Goal: Task Accomplishment & Management: Use online tool/utility

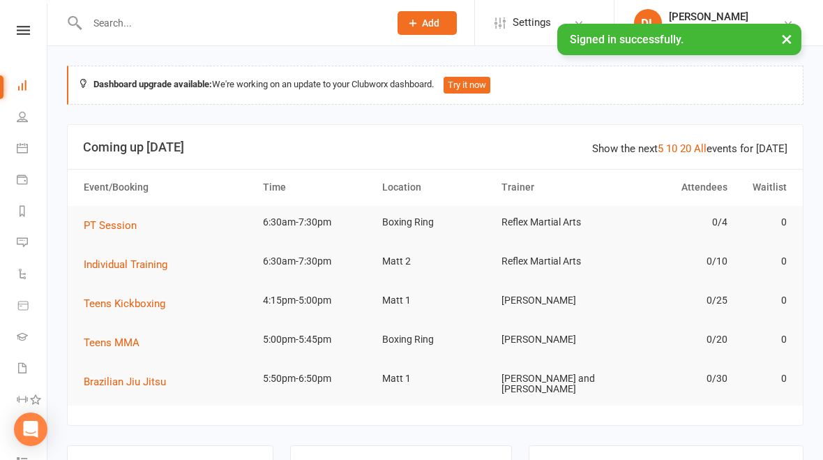
scroll to position [44, 0]
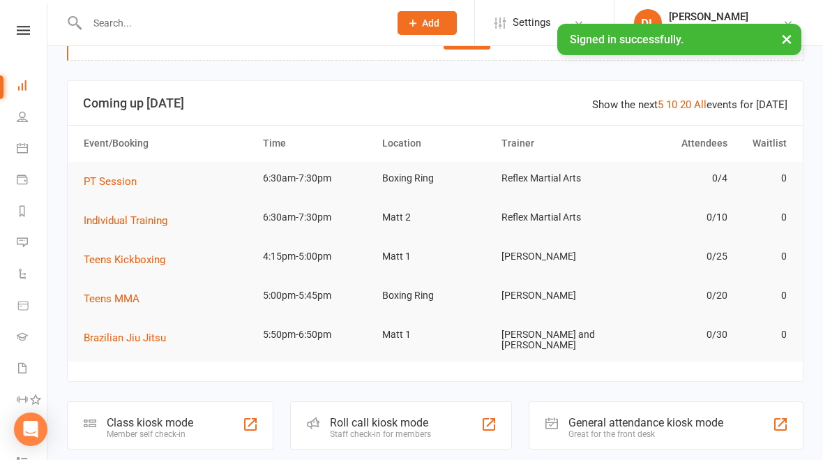
click at [106, 437] on div "Class kiosk mode Member self check-in" at bounding box center [170, 425] width 207 height 48
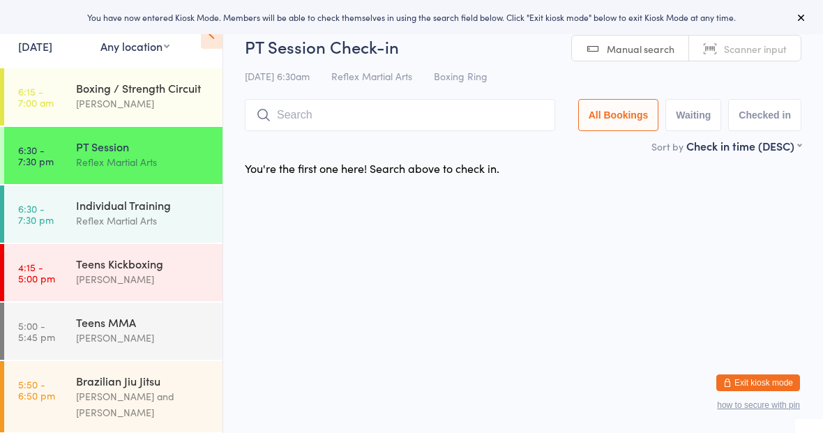
click at [79, 264] on div "Teens Kickboxing" at bounding box center [143, 263] width 135 height 15
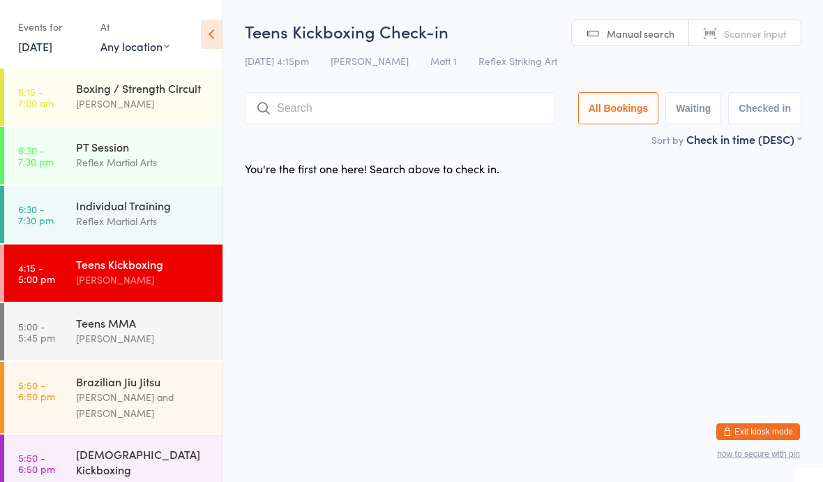
type input "O"
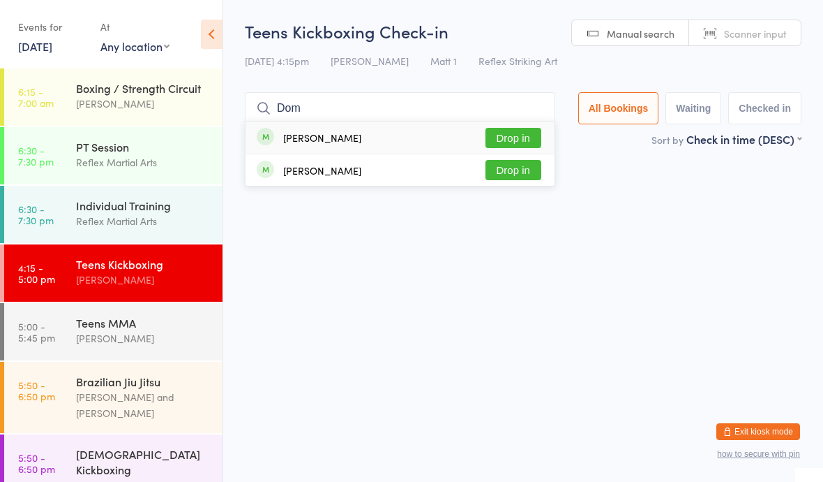
type input "Dom"
click at [500, 131] on button "Drop in" at bounding box center [514, 138] width 56 height 20
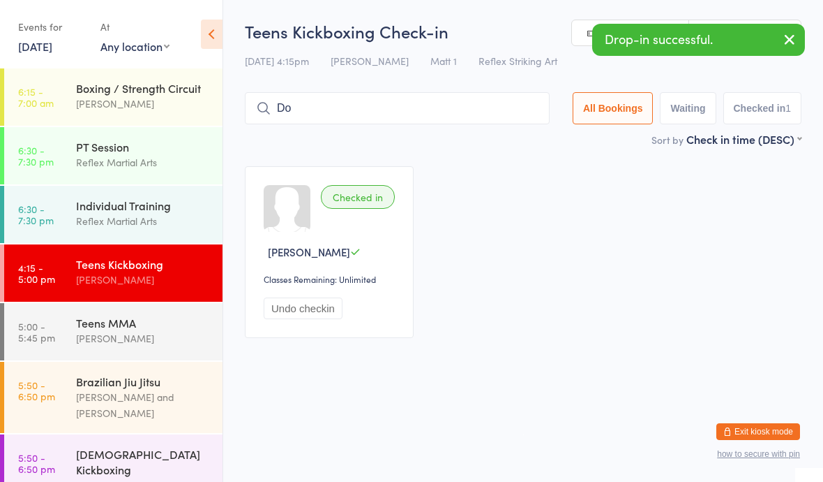
type input "Dom"
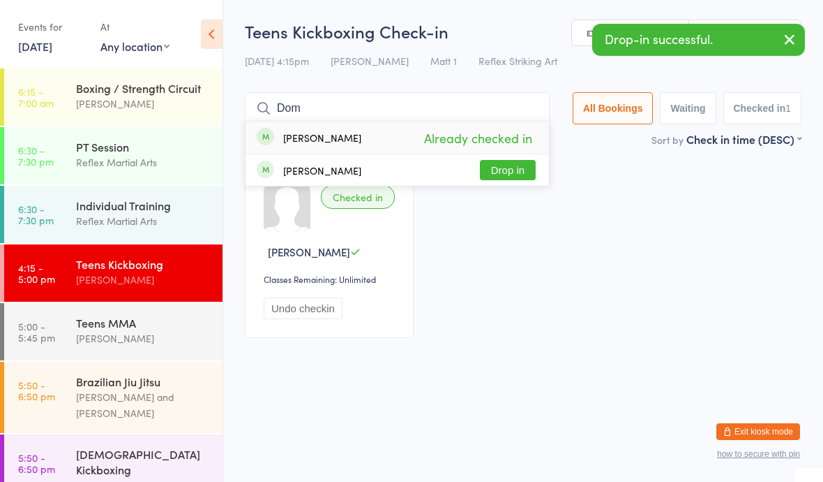
click at [169, 322] on div "Teens MMA" at bounding box center [143, 322] width 135 height 15
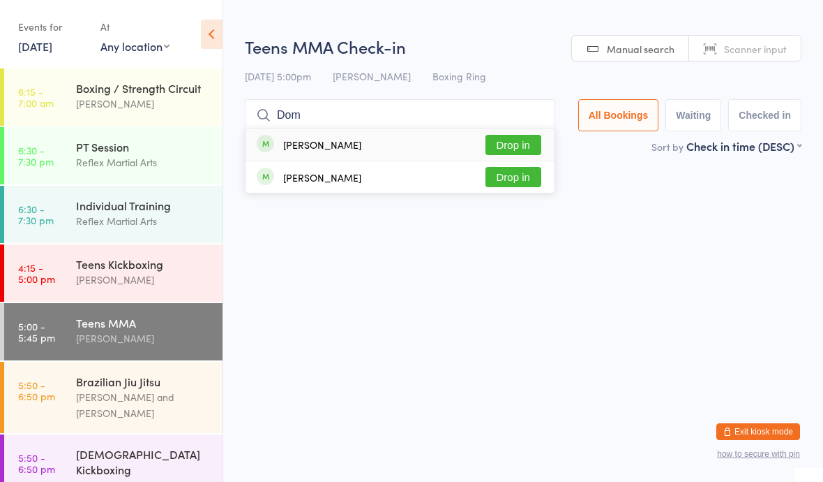
type input "Dom"
click at [514, 141] on button "Drop in" at bounding box center [514, 145] width 56 height 20
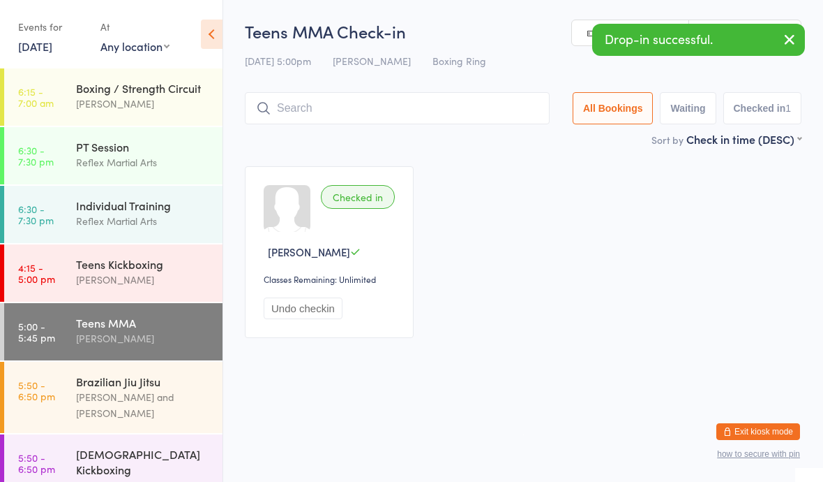
click at [70, 267] on link "4:15 - 5:00 pm Teens Kickboxing [PERSON_NAME]" at bounding box center [113, 272] width 218 height 57
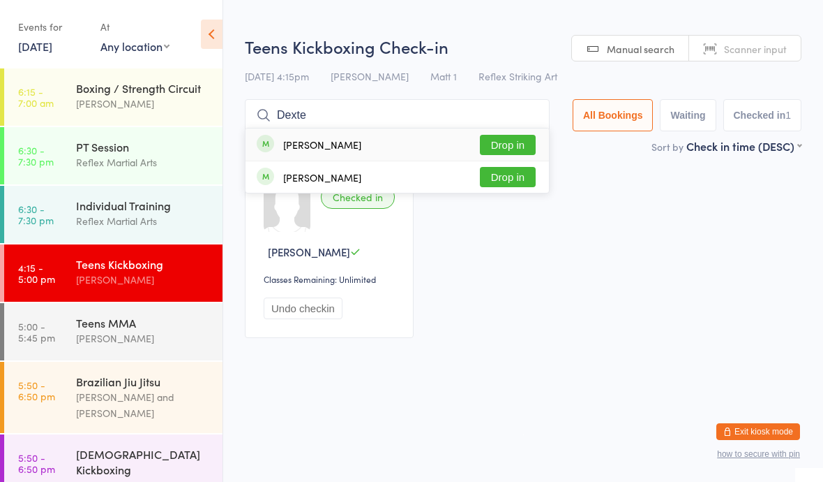
type input "Dexte"
click at [515, 138] on button "Drop in" at bounding box center [508, 145] width 56 height 20
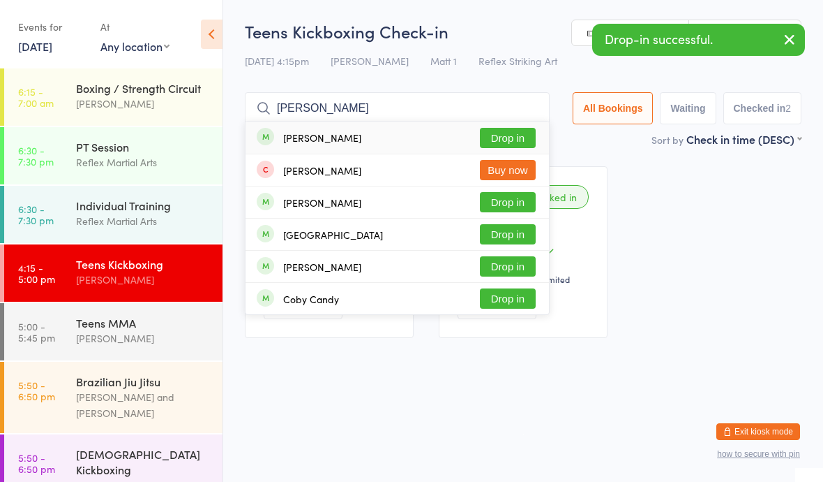
type input "[PERSON_NAME]"
click at [498, 135] on button "Drop in" at bounding box center [508, 138] width 56 height 20
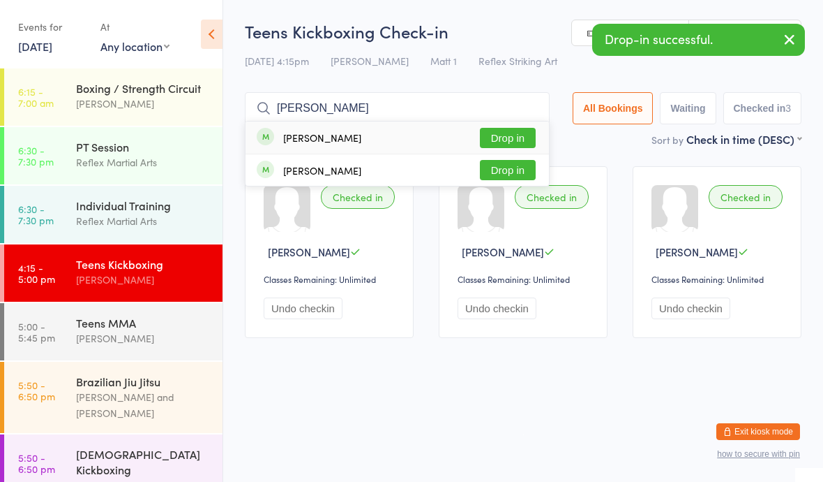
type input "[PERSON_NAME]"
click at [505, 175] on button "Drop in" at bounding box center [508, 170] width 56 height 20
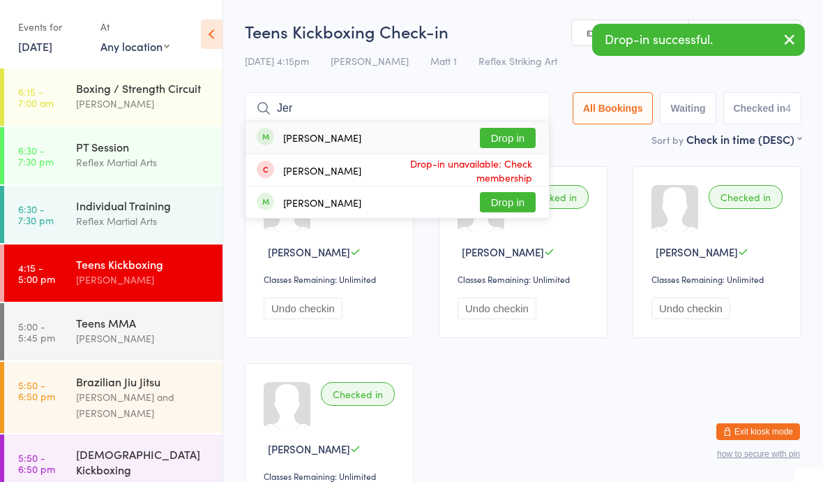
type input "Jer"
click at [500, 137] on button "Drop in" at bounding box center [508, 138] width 56 height 20
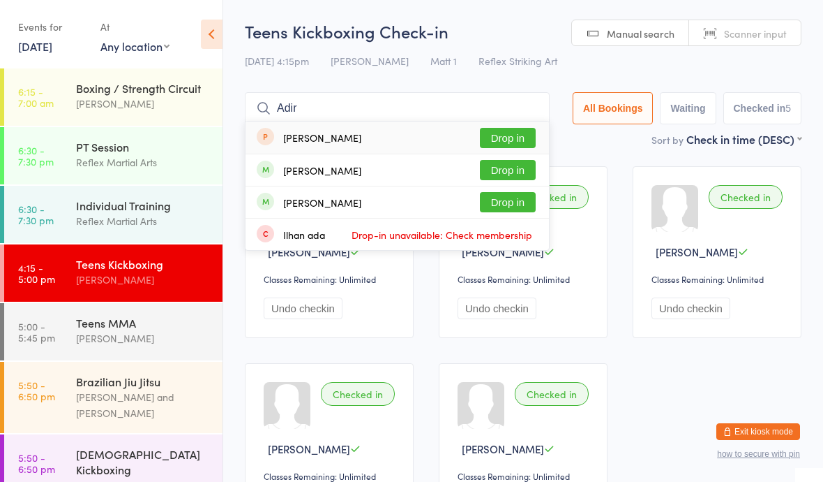
type input "Adir"
click at [502, 174] on button "Drop in" at bounding box center [508, 170] width 56 height 20
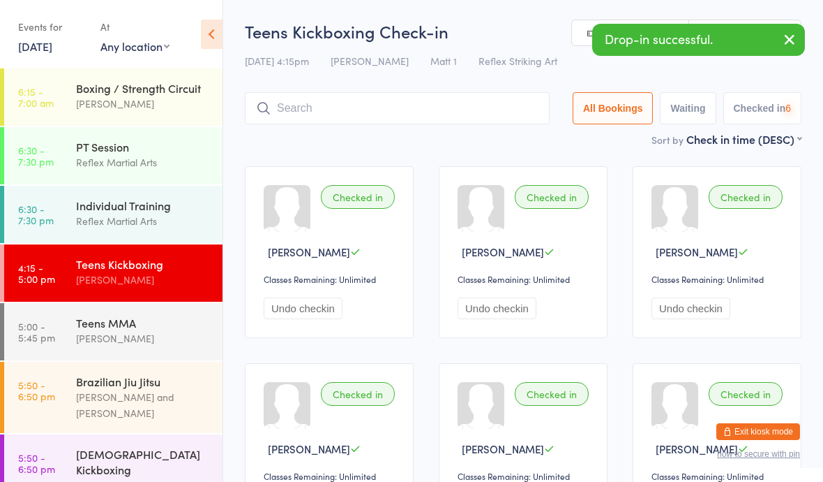
click at [64, 333] on link "5:00 - 5:45 pm Teens MMA [PERSON_NAME]" at bounding box center [113, 331] width 218 height 57
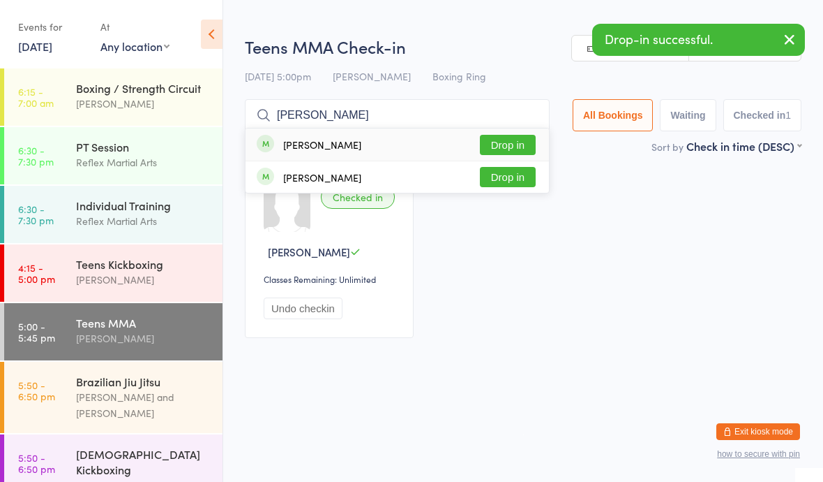
type input "[PERSON_NAME]"
click at [499, 179] on button "Drop in" at bounding box center [508, 177] width 56 height 20
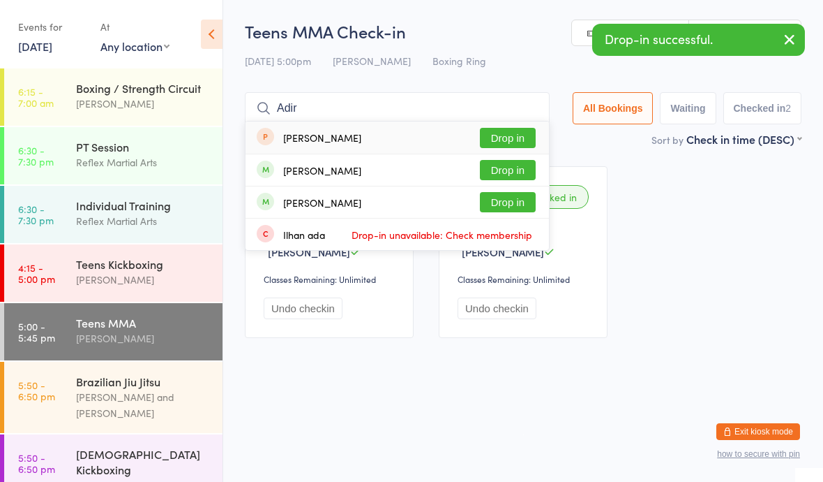
type input "Adir"
click at [501, 170] on button "Drop in" at bounding box center [508, 170] width 56 height 20
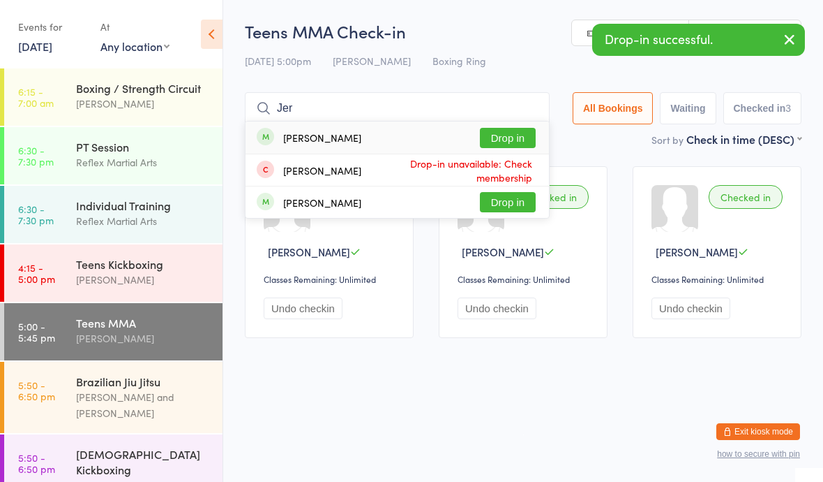
type input "Jer"
click at [500, 138] on button "Drop in" at bounding box center [508, 138] width 56 height 20
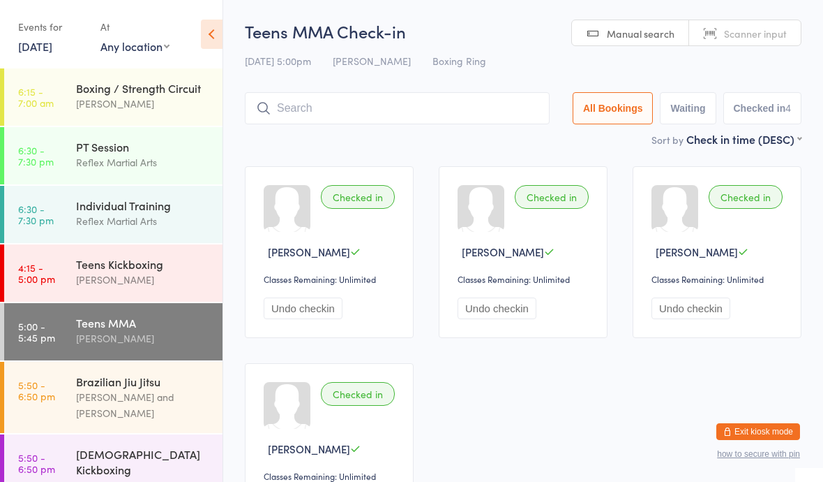
click at [79, 276] on div "[PERSON_NAME]" at bounding box center [143, 279] width 135 height 16
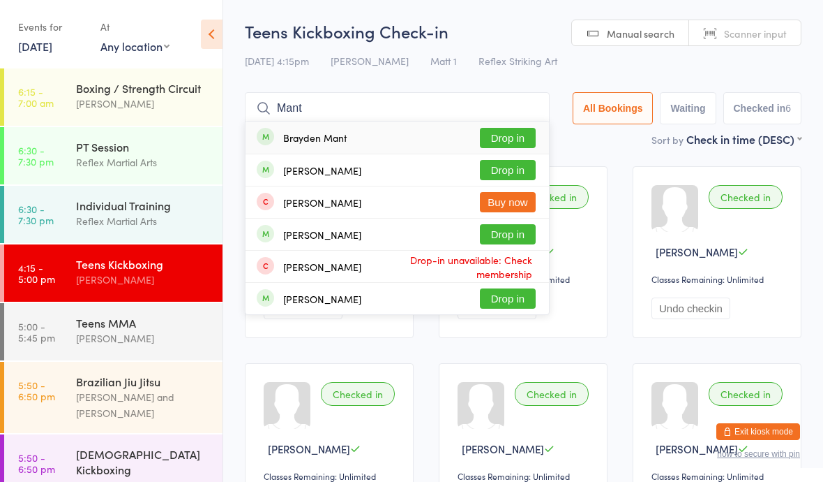
type input "Mant"
click at [512, 140] on button "Drop in" at bounding box center [508, 138] width 56 height 20
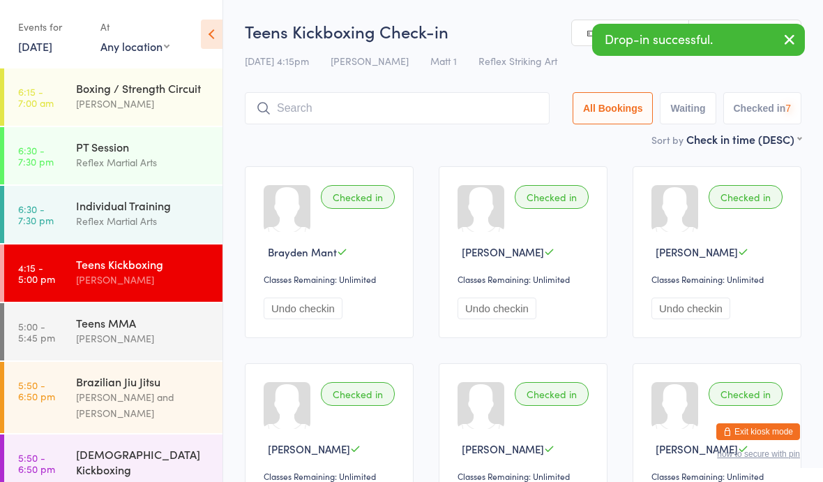
click at [133, 340] on div "[PERSON_NAME]" at bounding box center [143, 338] width 135 height 16
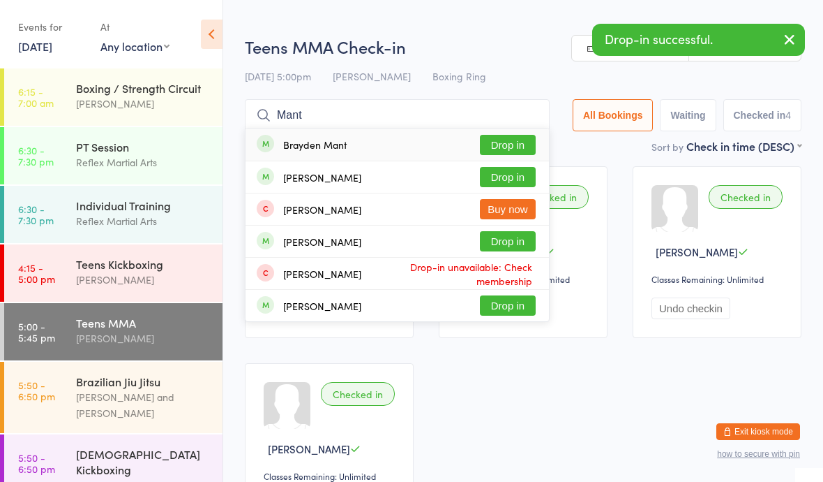
type input "Mant"
click at [505, 144] on button "Drop in" at bounding box center [508, 145] width 56 height 20
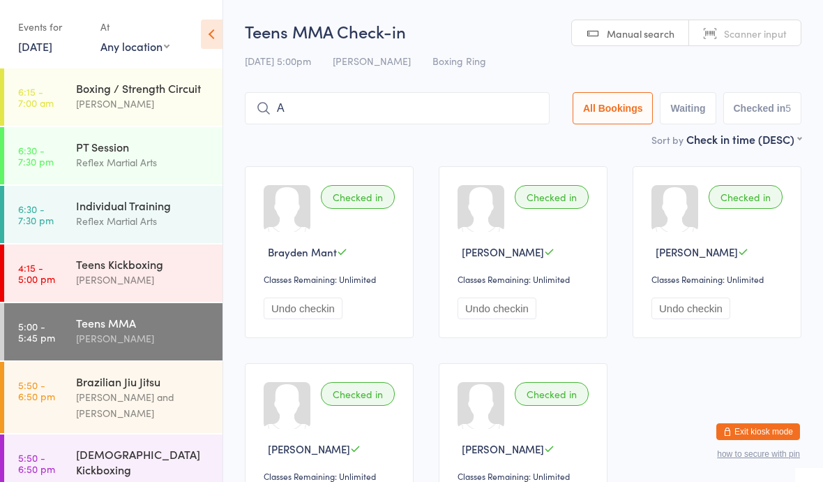
type input "Ad"
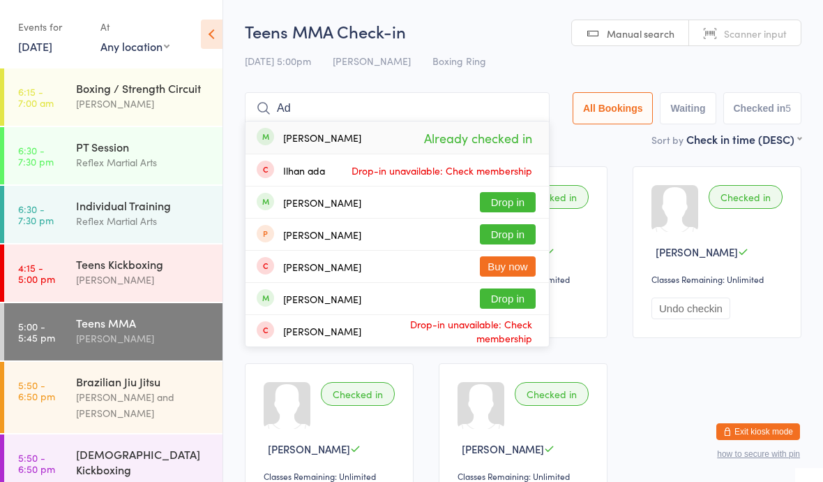
click at [94, 267] on div "Teens Kickboxing" at bounding box center [143, 263] width 135 height 15
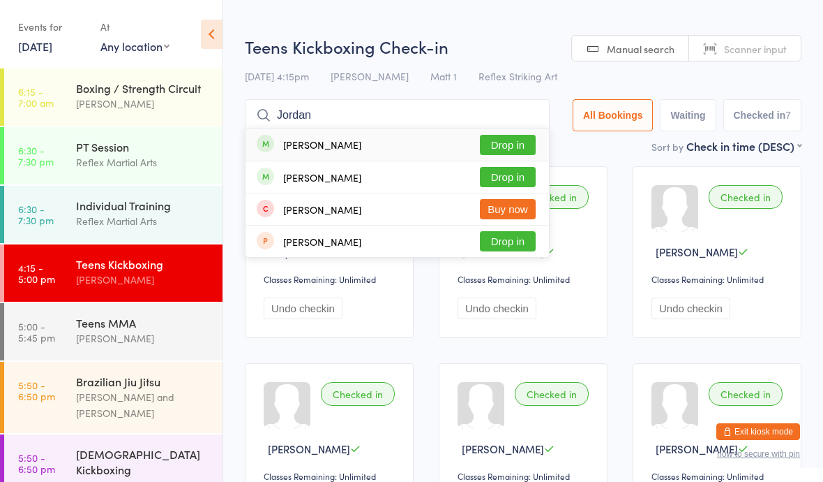
type input "Jordan"
click at [499, 174] on button "Drop in" at bounding box center [508, 177] width 56 height 20
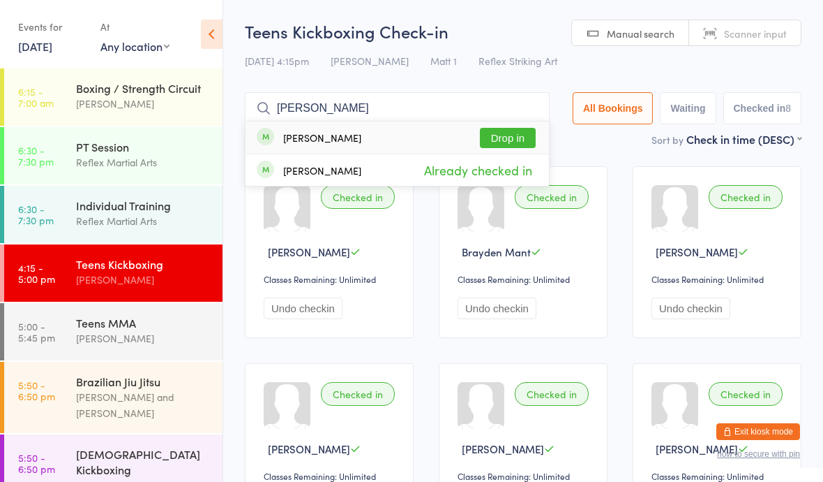
click at [557, 147] on div "Sort by Check in time (DESC) First name (ASC) First name (DESC) Last name (ASC)…" at bounding box center [523, 138] width 557 height 15
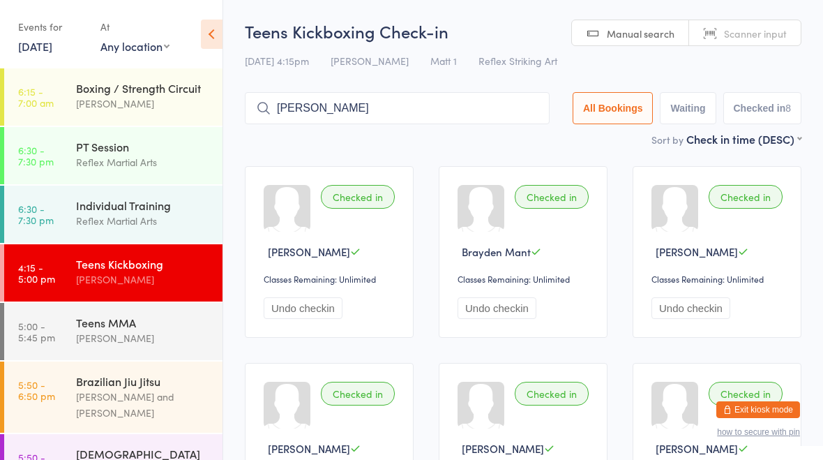
click at [499, 124] on input "[PERSON_NAME]" at bounding box center [397, 108] width 305 height 32
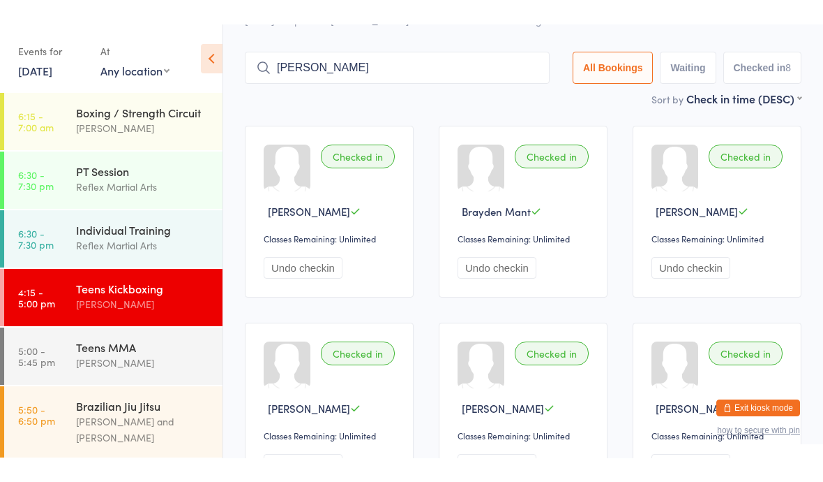
scroll to position [94, 0]
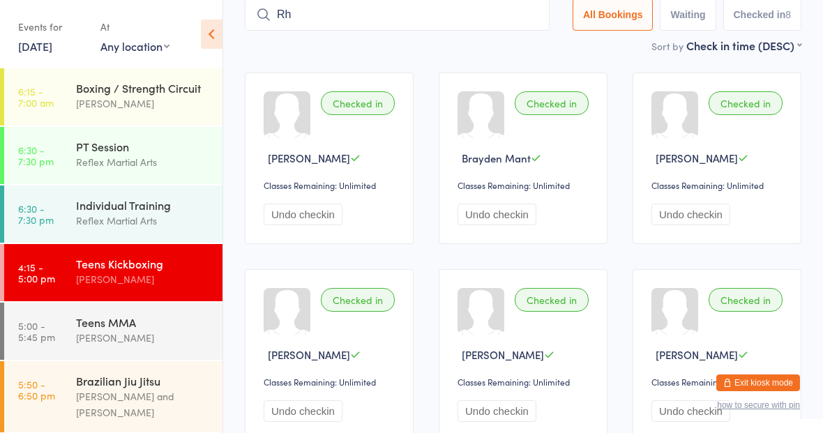
type input "R"
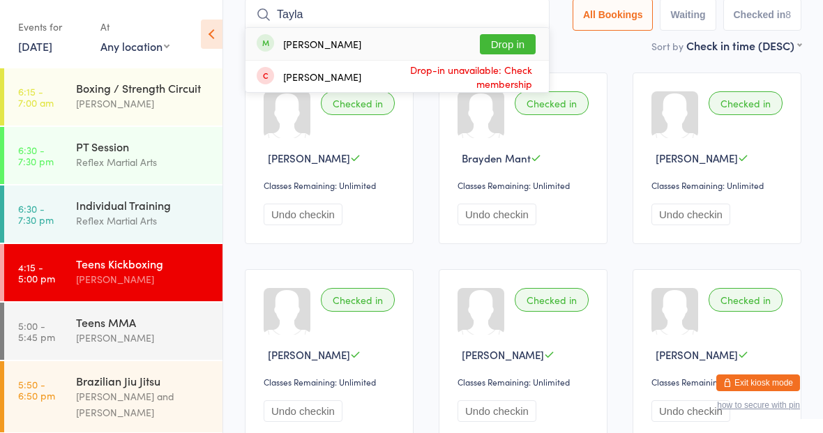
type input "Tayla"
click at [501, 46] on button "Drop in" at bounding box center [508, 44] width 56 height 20
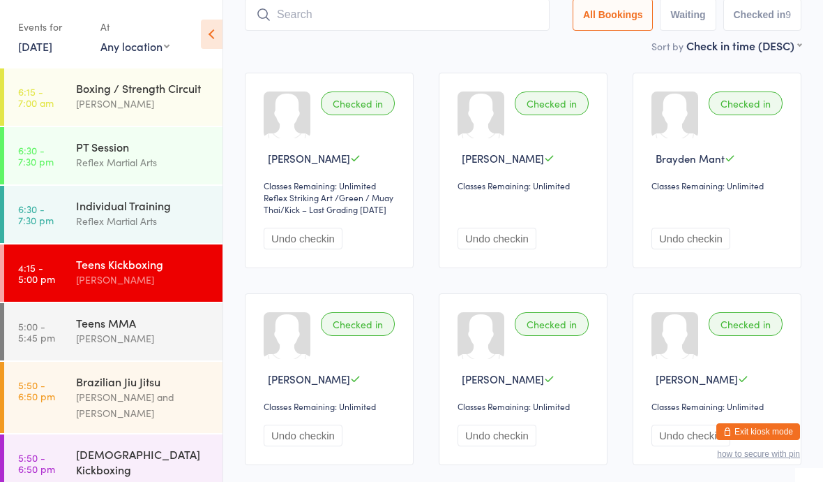
click at [100, 140] on div "PT Session" at bounding box center [143, 146] width 135 height 15
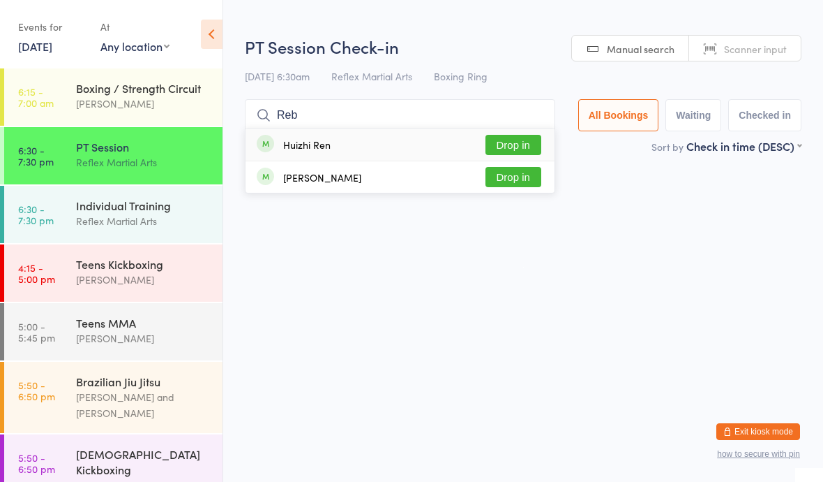
type input "Reb"
click at [497, 173] on button "Drop in" at bounding box center [514, 177] width 56 height 20
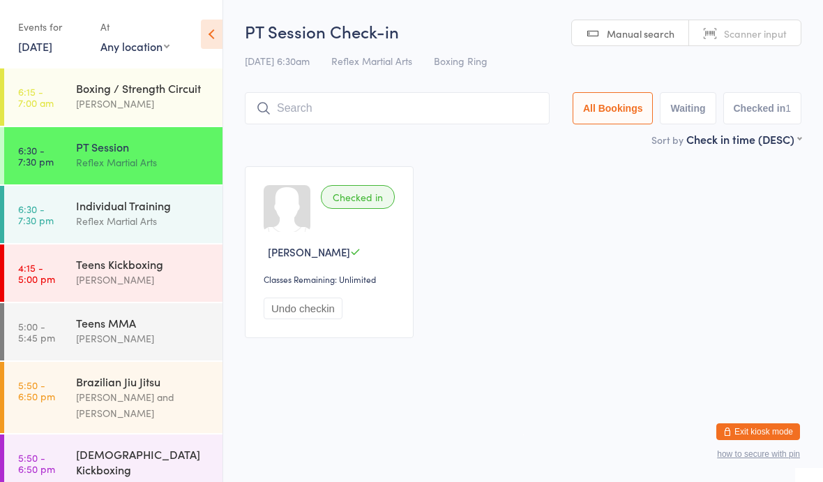
scroll to position [29, 0]
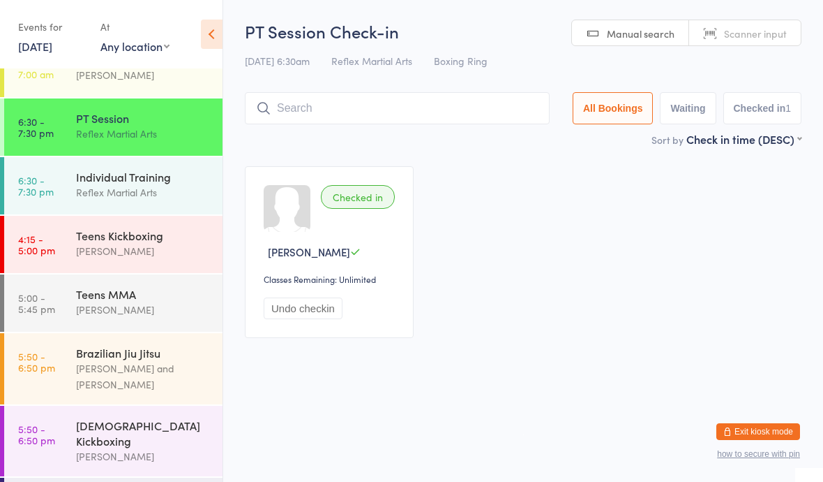
click at [128, 313] on div "[PERSON_NAME]" at bounding box center [143, 309] width 135 height 16
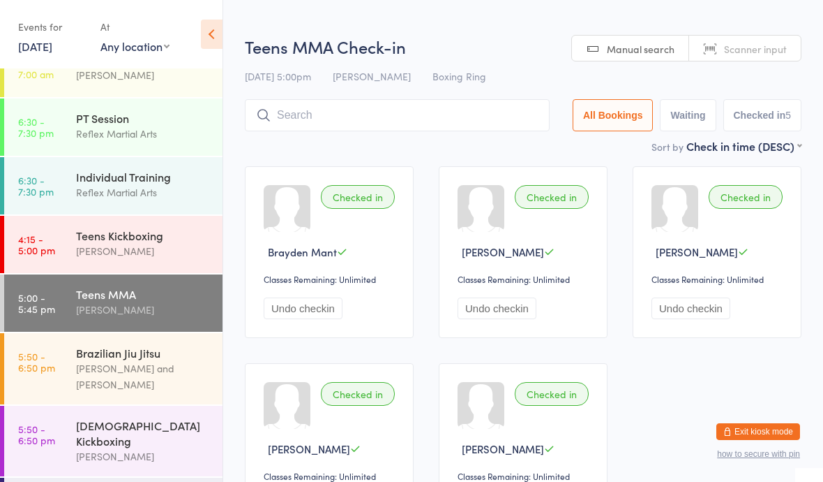
click at [168, 236] on div "Teens Kickboxing" at bounding box center [143, 235] width 135 height 15
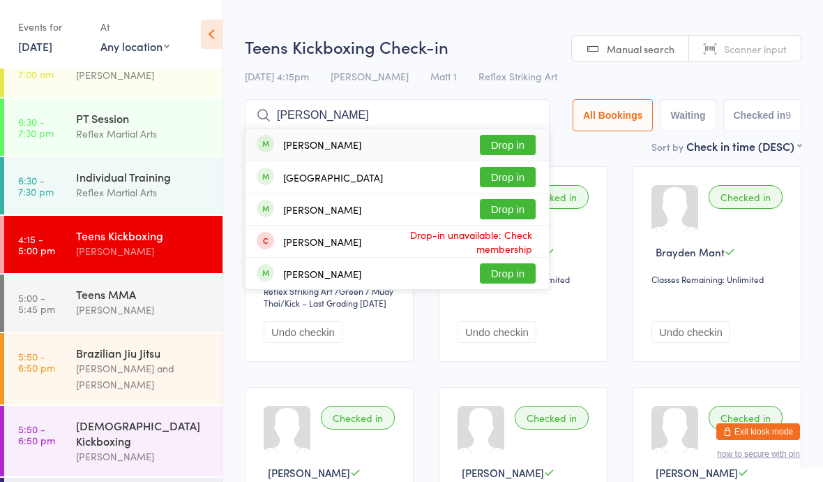
type input "[PERSON_NAME]"
click at [509, 144] on button "Drop in" at bounding box center [508, 145] width 56 height 20
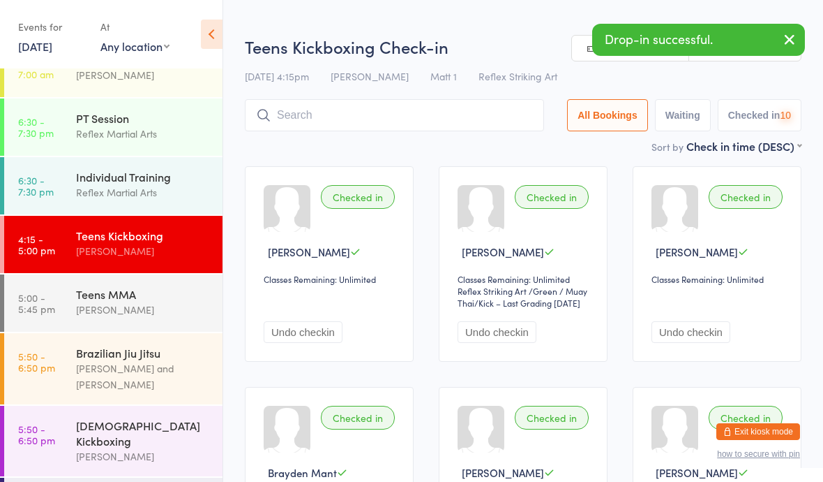
click at [163, 306] on div "[PERSON_NAME]" at bounding box center [143, 309] width 135 height 16
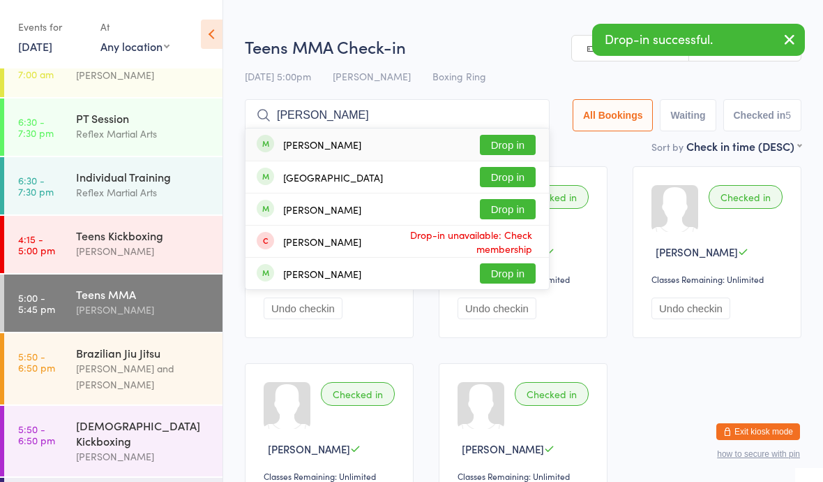
type input "[PERSON_NAME]"
click at [500, 138] on button "Drop in" at bounding box center [508, 145] width 56 height 20
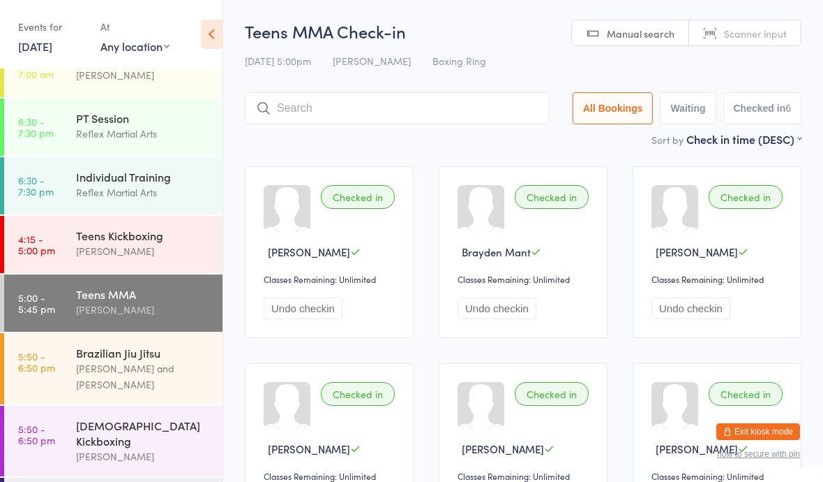
click at [176, 244] on div "[PERSON_NAME]" at bounding box center [143, 251] width 135 height 16
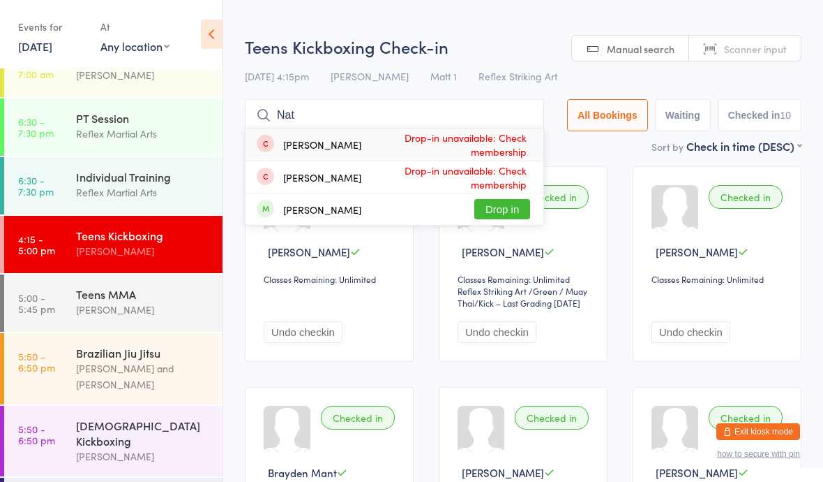
type input "Nat"
click at [507, 204] on button "Drop in" at bounding box center [503, 209] width 56 height 20
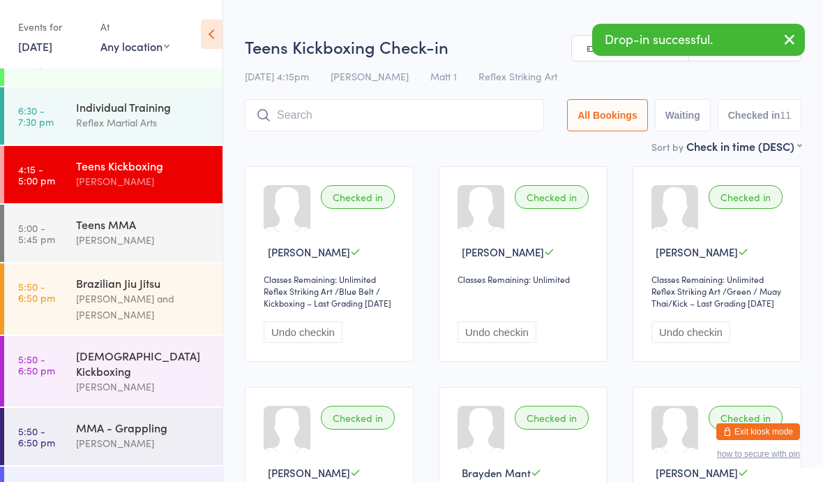
scroll to position [98, 0]
click at [161, 379] on div "[PERSON_NAME]" at bounding box center [143, 387] width 135 height 16
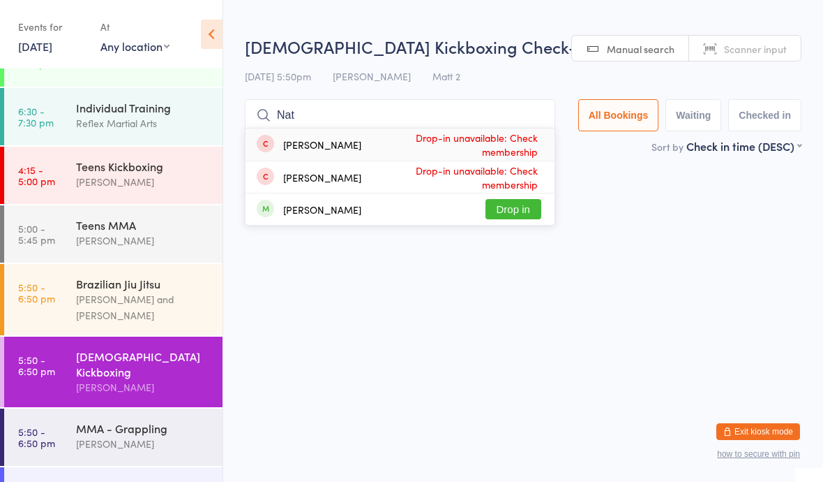
type input "Nat"
click at [521, 202] on button "Drop in" at bounding box center [514, 209] width 56 height 20
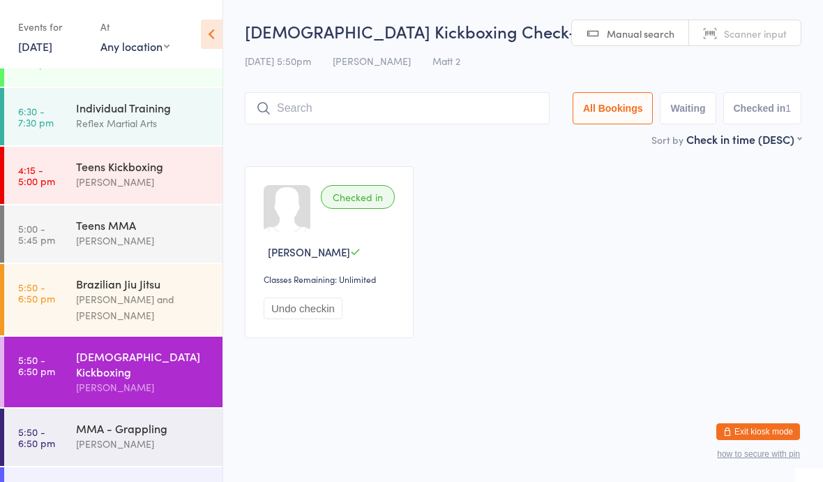
click at [87, 177] on div "[PERSON_NAME]" at bounding box center [143, 182] width 135 height 16
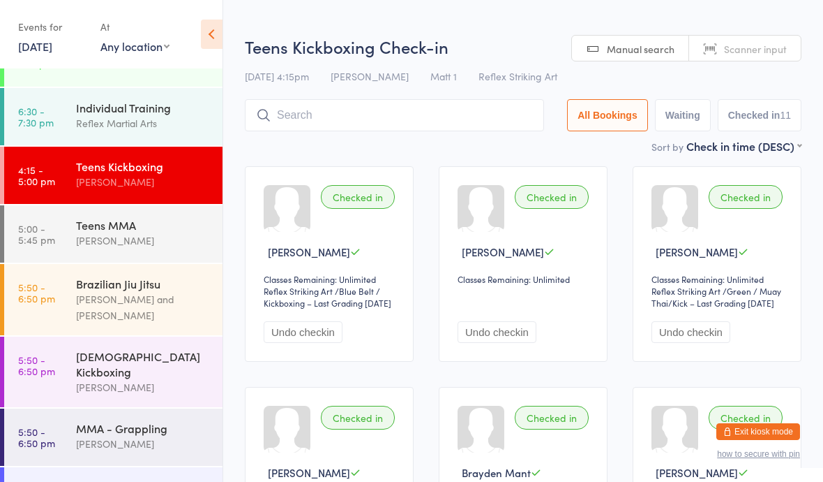
click at [64, 102] on link "6:30 - 7:30 pm Individual Training Reflex Martial Arts" at bounding box center [113, 116] width 218 height 57
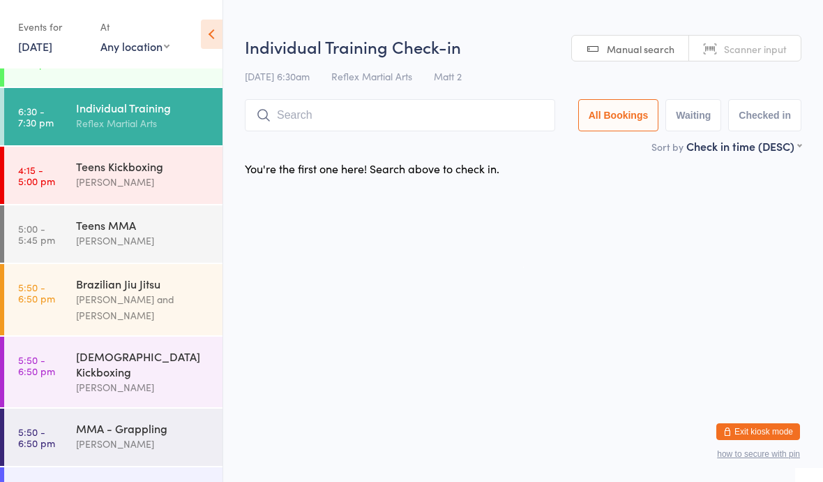
click at [73, 150] on link "4:15 - 5:00 pm Teens Kickboxing [PERSON_NAME]" at bounding box center [113, 175] width 218 height 57
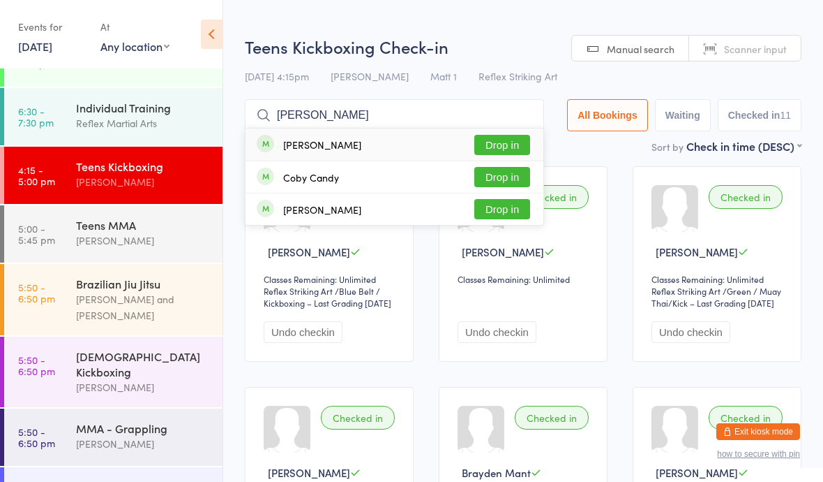
type input "[PERSON_NAME]"
click at [497, 136] on button "Drop in" at bounding box center [503, 145] width 56 height 20
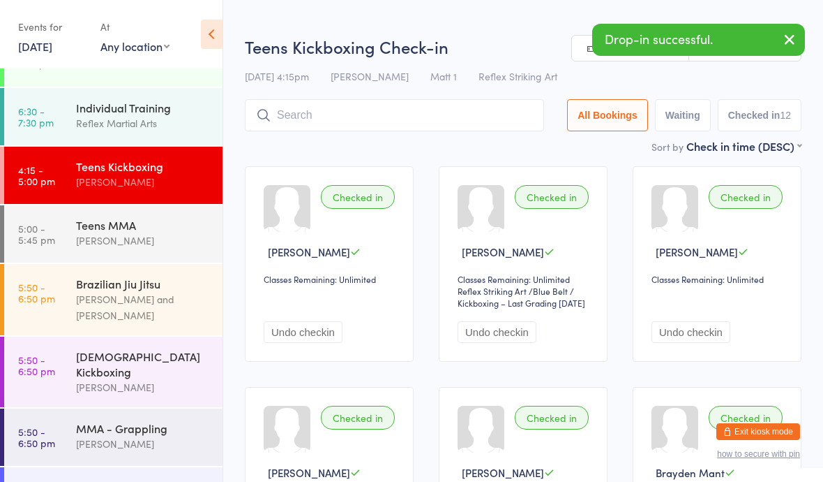
click at [172, 230] on div "Teens MMA" at bounding box center [143, 224] width 135 height 15
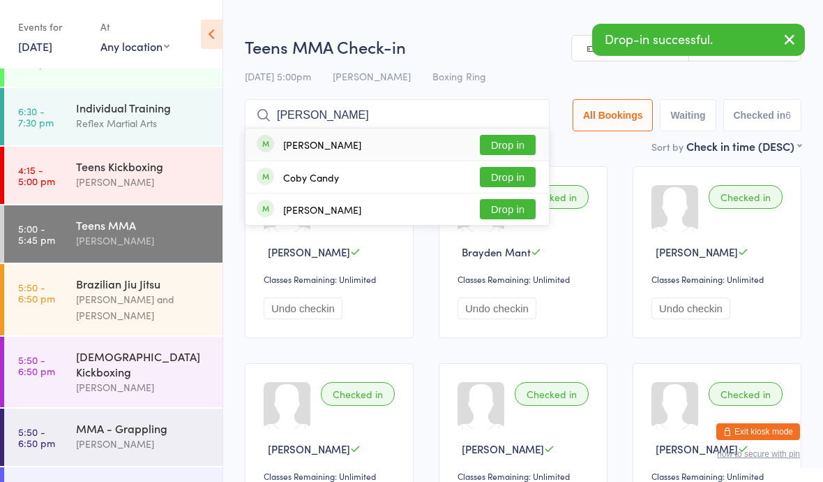
type input "[PERSON_NAME]"
click at [495, 136] on button "Drop in" at bounding box center [508, 145] width 56 height 20
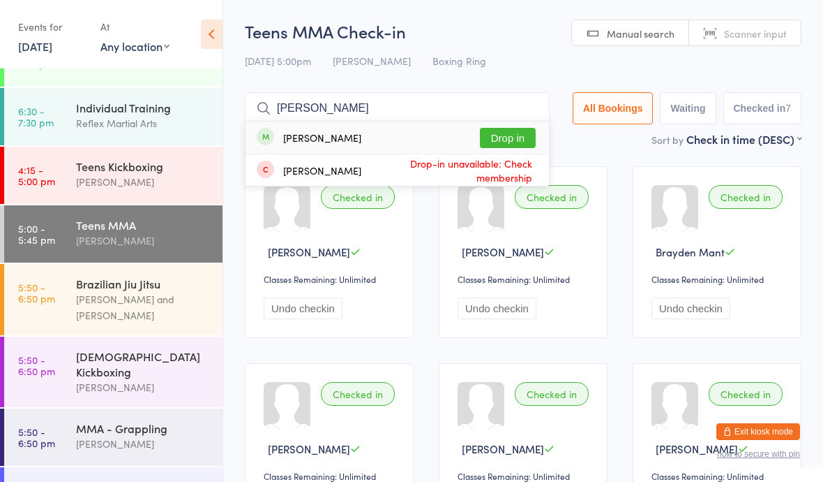
type input "[PERSON_NAME]"
click at [500, 139] on button "Drop in" at bounding box center [508, 138] width 56 height 20
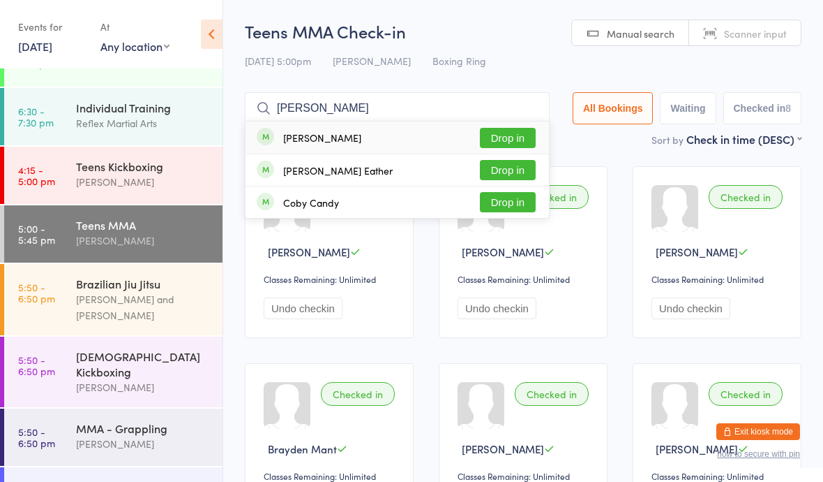
type input "[PERSON_NAME]"
click at [512, 171] on button "Drop in" at bounding box center [508, 170] width 56 height 20
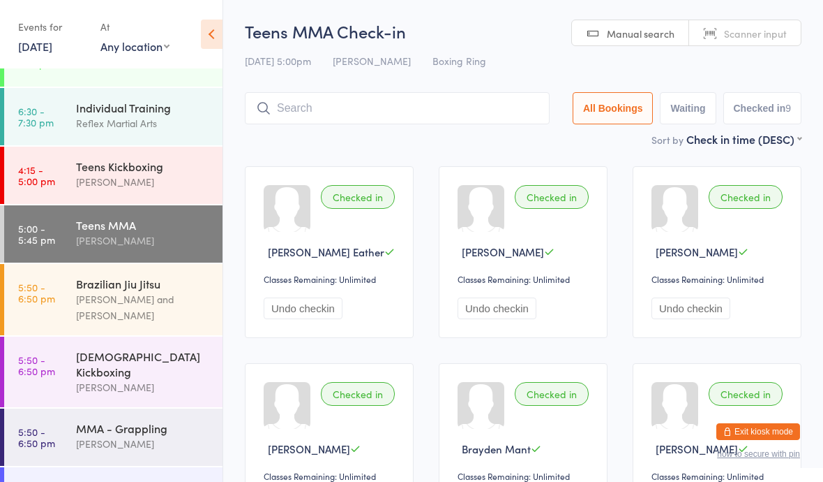
click at [94, 176] on div "[PERSON_NAME]" at bounding box center [143, 182] width 135 height 16
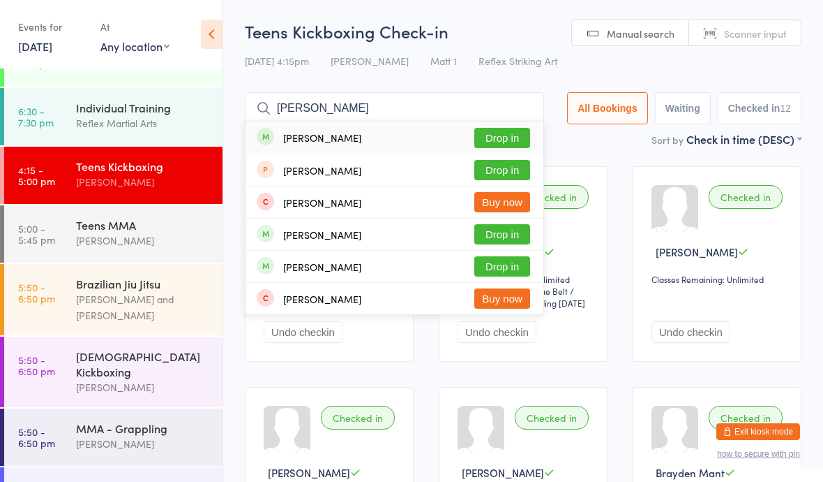
type input "[PERSON_NAME]"
click at [493, 142] on button "Drop in" at bounding box center [503, 138] width 56 height 20
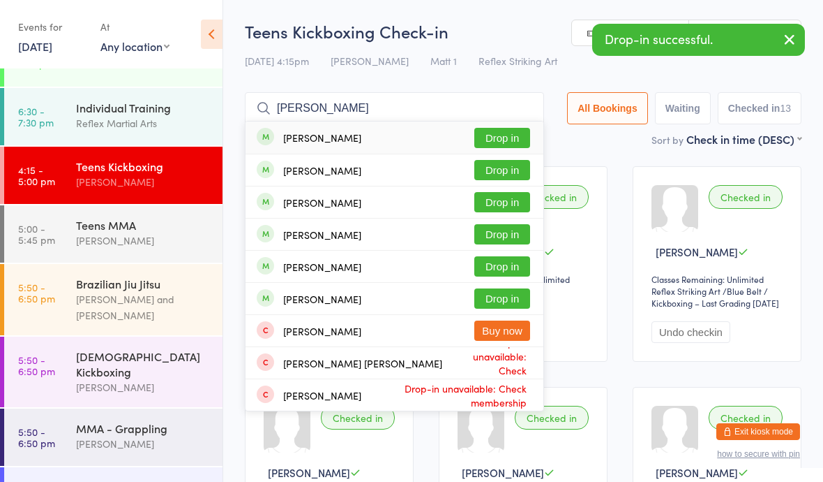
type input "[PERSON_NAME]"
click at [507, 165] on button "Drop in" at bounding box center [503, 170] width 56 height 20
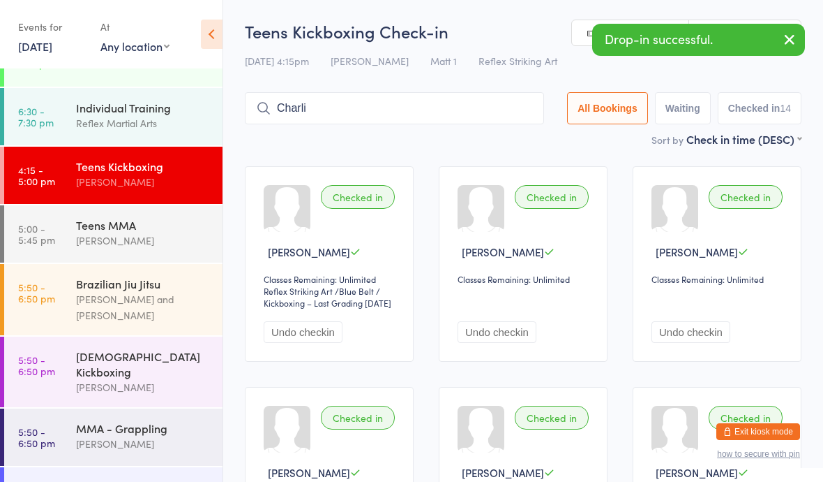
type input "[PERSON_NAME]"
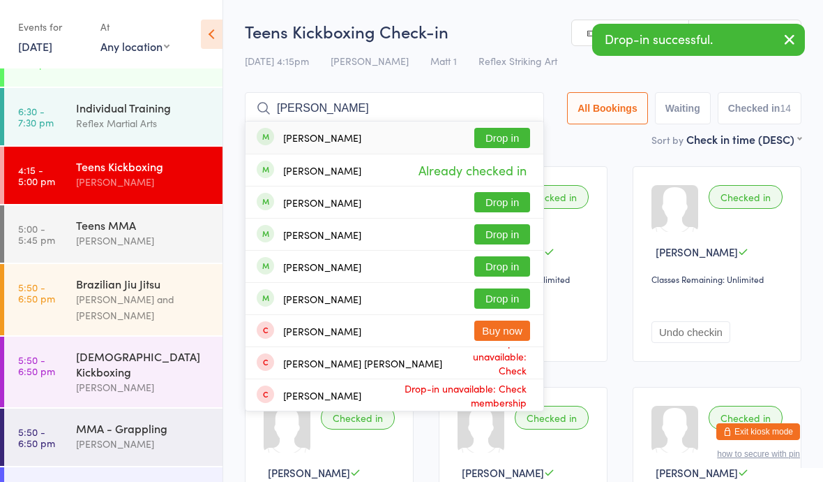
click at [160, 248] on div "[PERSON_NAME]" at bounding box center [143, 240] width 135 height 16
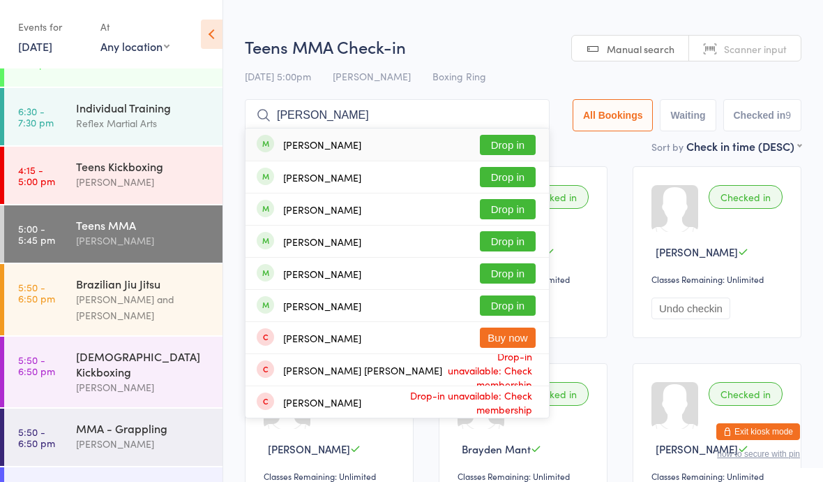
type input "[PERSON_NAME]"
click at [508, 177] on button "Drop in" at bounding box center [508, 177] width 56 height 20
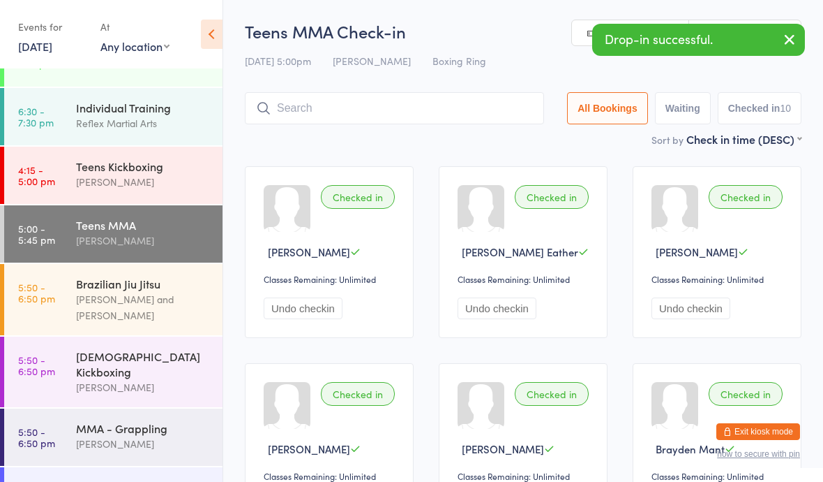
click at [130, 172] on div "Teens Kickboxing" at bounding box center [143, 165] width 135 height 15
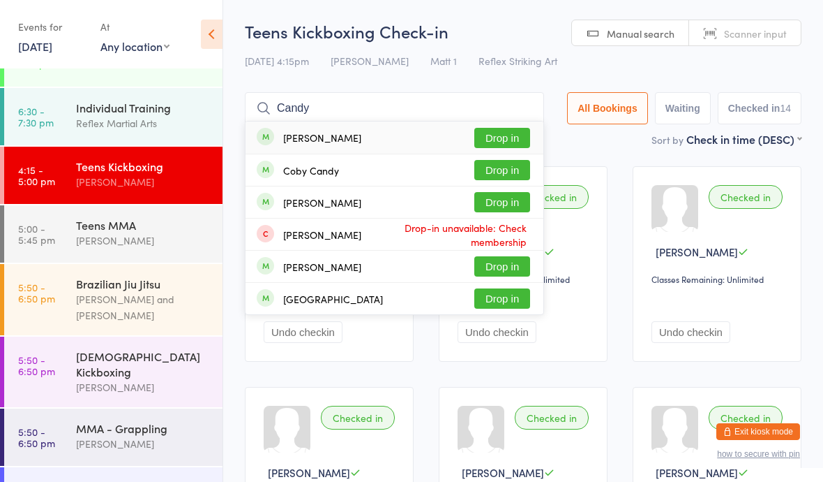
type input "Candy"
click at [509, 195] on button "Drop in" at bounding box center [503, 202] width 56 height 20
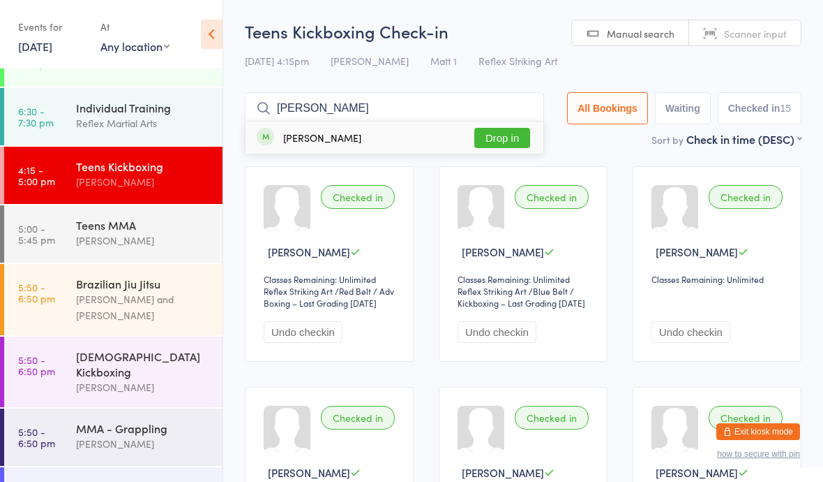
type input "[PERSON_NAME]"
click at [498, 137] on button "Drop in" at bounding box center [503, 138] width 56 height 20
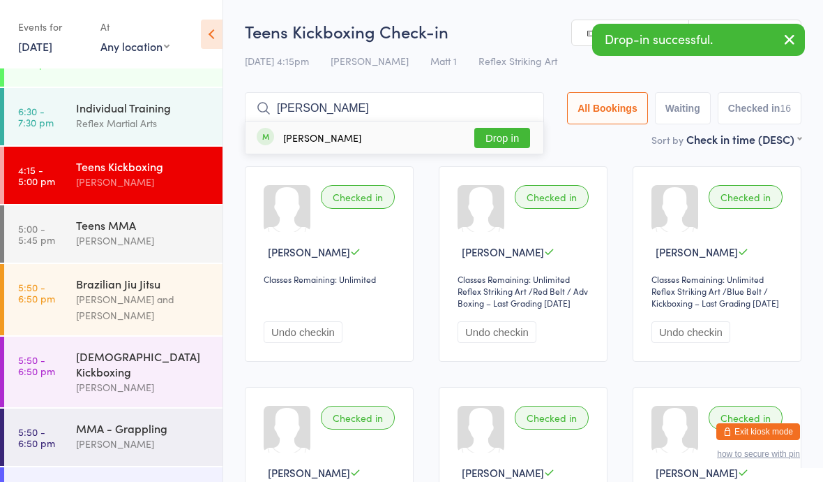
type input "[PERSON_NAME]"
click at [509, 128] on button "Drop in" at bounding box center [503, 138] width 56 height 20
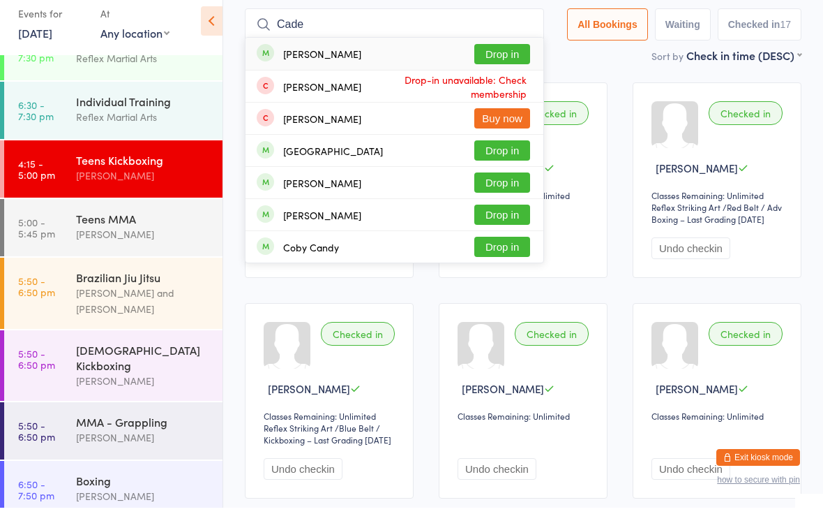
scroll to position [77, 0]
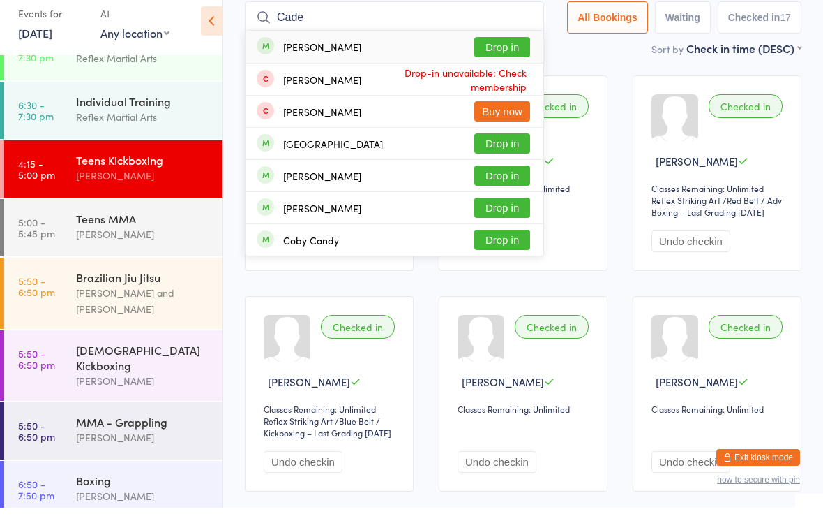
type input "Cade"
click at [485, 44] on div "[PERSON_NAME] Drop in" at bounding box center [395, 60] width 298 height 32
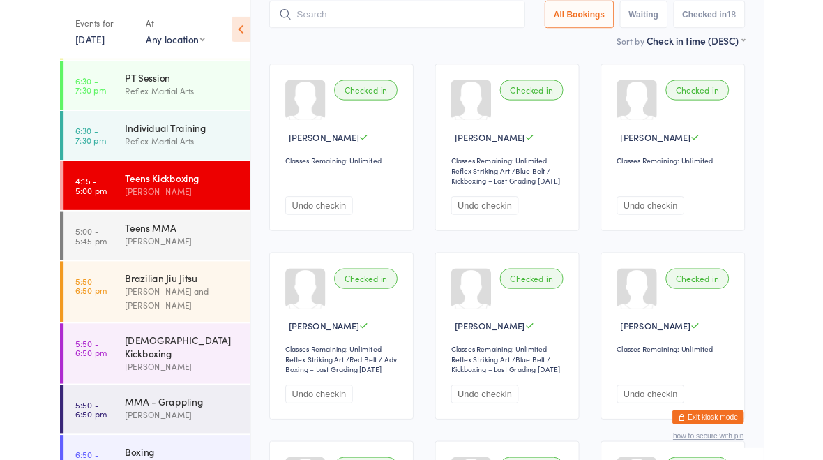
scroll to position [131, 0]
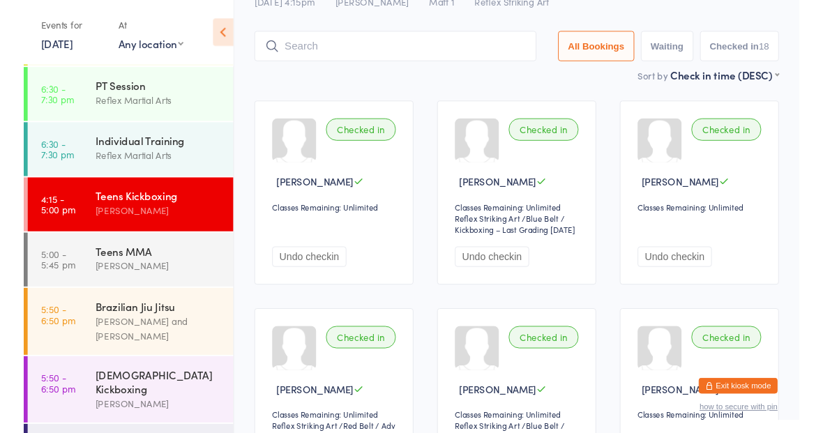
scroll to position [49, 0]
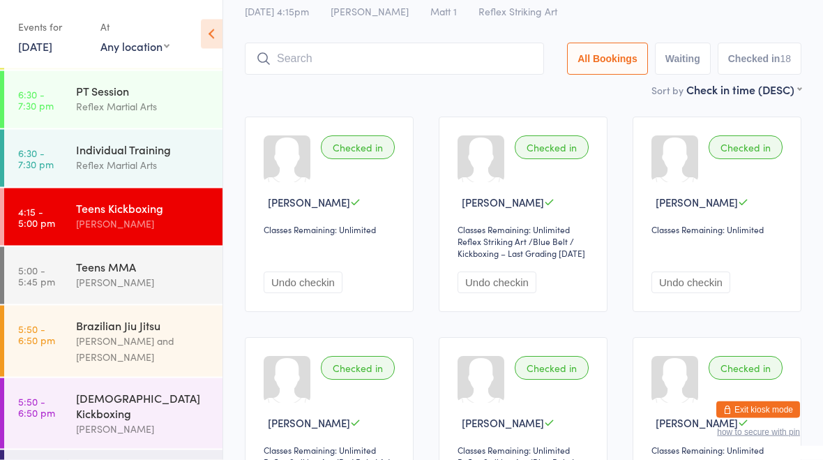
click at [470, 36] on div "Teens Kickboxing Check-in [DATE] 4:15pm [PERSON_NAME] [PERSON_NAME] 1 Reflex St…" at bounding box center [523, 27] width 557 height 112
click at [440, 40] on div "Teens Kickboxing Check-in [DATE] 4:15pm [PERSON_NAME] [PERSON_NAME] 1 Reflex St…" at bounding box center [523, 27] width 557 height 112
click at [341, 36] on div "Teens Kickboxing Check-in [DATE] 4:15pm [PERSON_NAME] [PERSON_NAME] 1 Reflex St…" at bounding box center [523, 27] width 557 height 112
click at [317, 44] on input "search" at bounding box center [394, 59] width 299 height 32
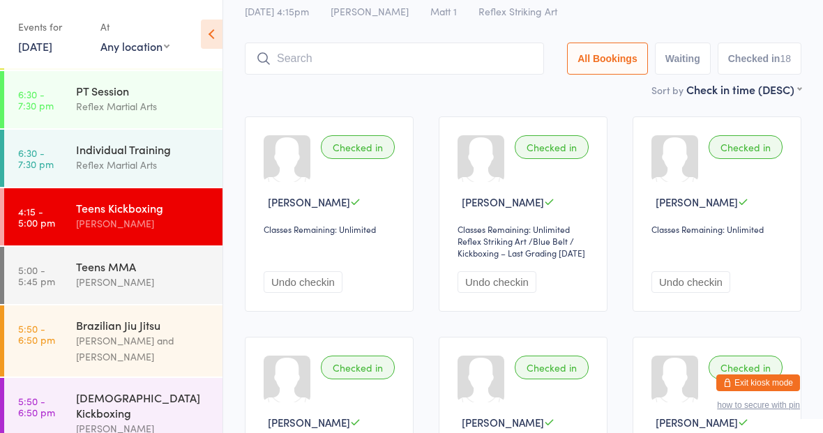
click at [311, 55] on input "search" at bounding box center [394, 59] width 299 height 32
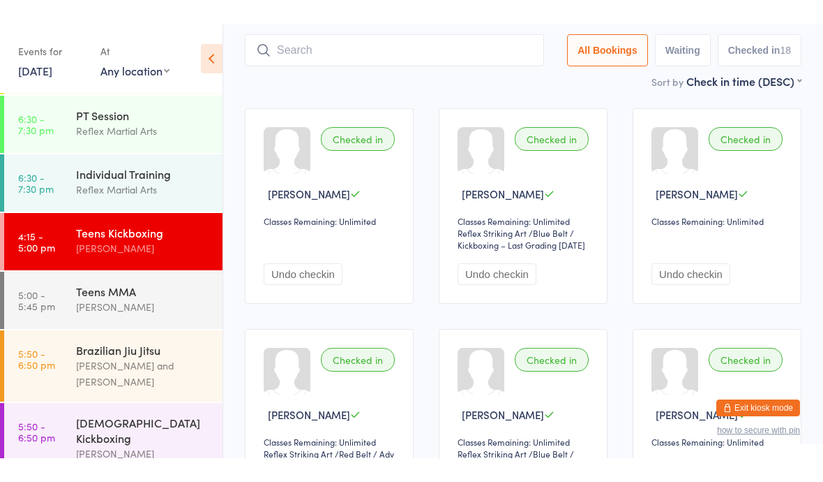
scroll to position [94, 0]
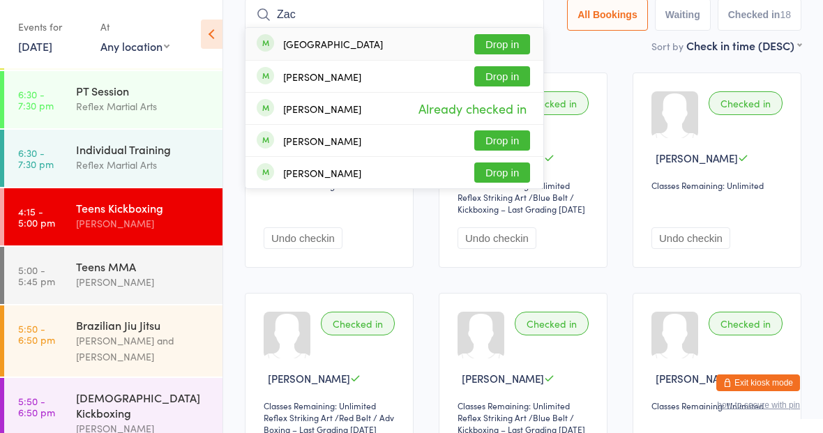
type input "Zac"
click at [495, 37] on button "Drop in" at bounding box center [503, 44] width 56 height 20
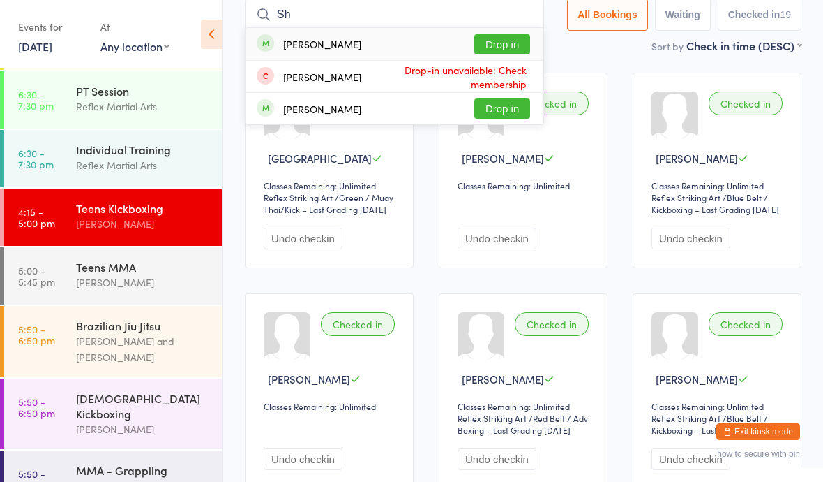
type input "Sh"
click at [495, 36] on button "Drop in" at bounding box center [503, 44] width 56 height 20
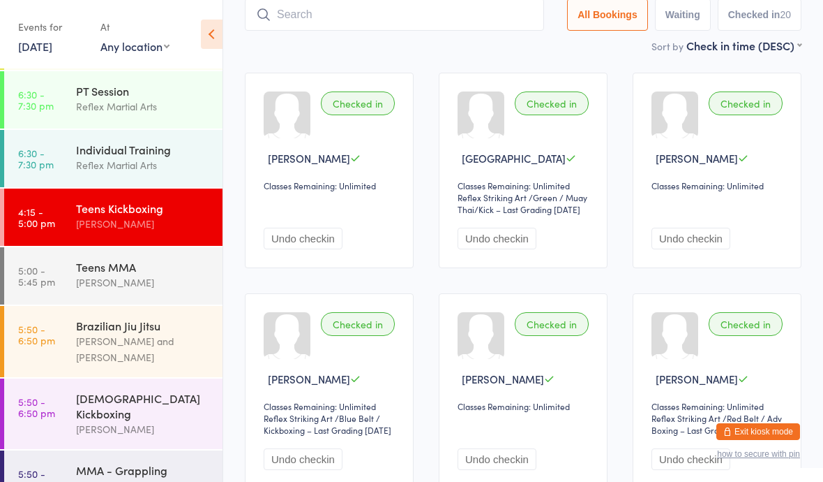
click at [158, 274] on div "Teens MMA" at bounding box center [143, 266] width 135 height 15
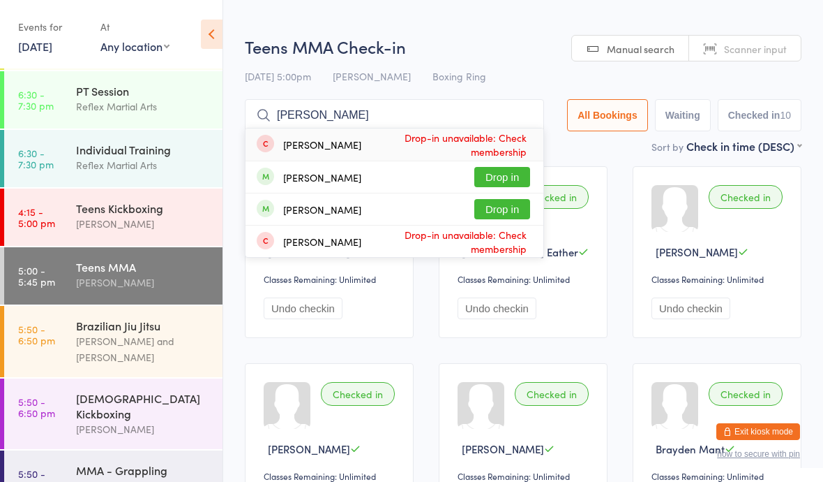
type input "[PERSON_NAME]"
click at [505, 170] on button "Drop in" at bounding box center [503, 177] width 56 height 20
